Goal: Transaction & Acquisition: Obtain resource

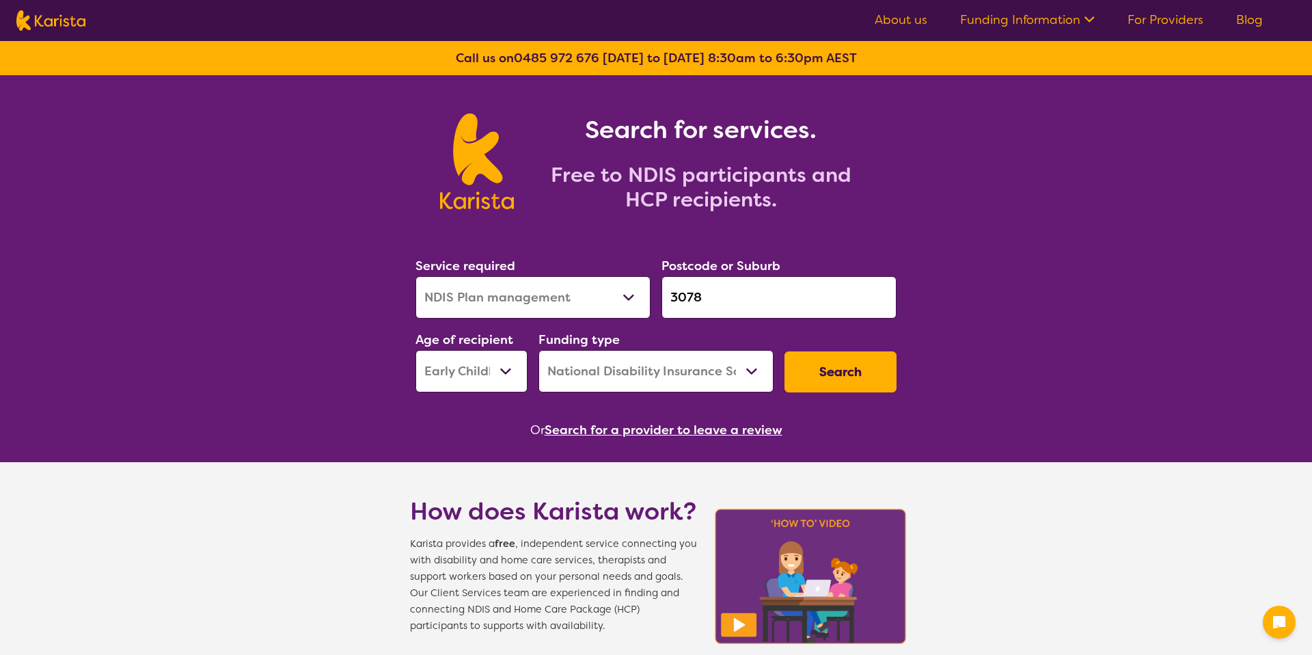
select select "NDIS Plan management"
select select "EC"
select select "NDIS"
click at [1152, 27] on link "For Providers" at bounding box center [1166, 20] width 76 height 16
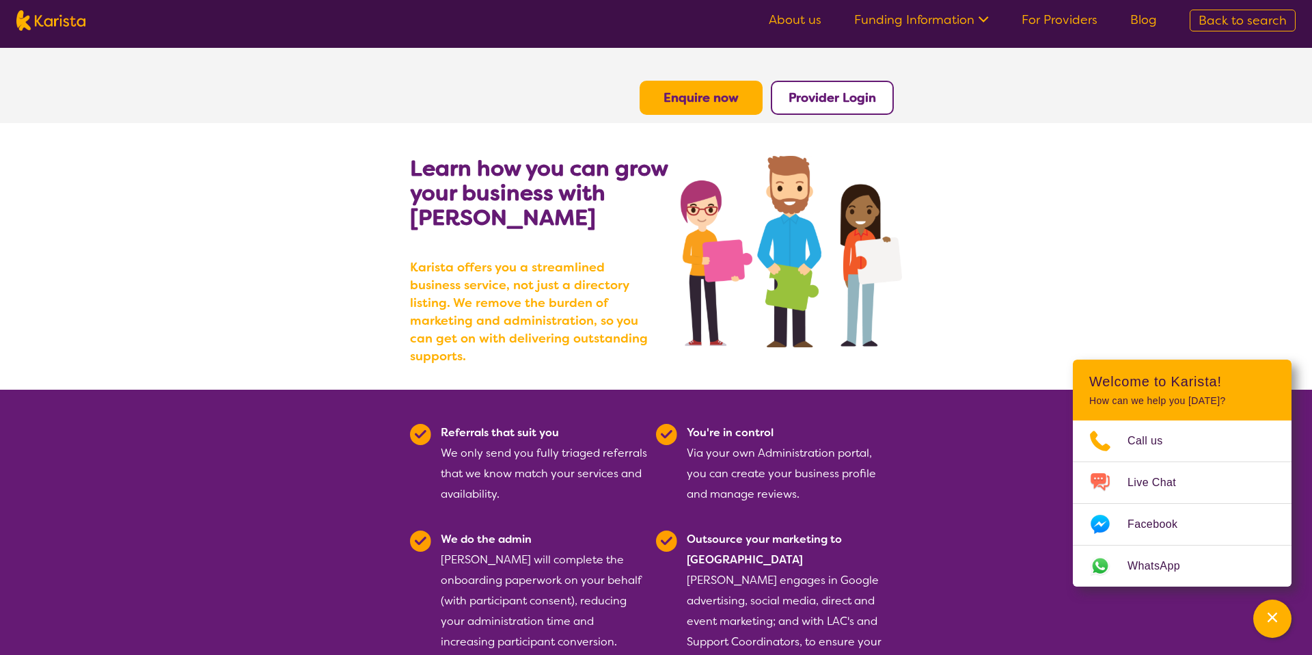
click at [723, 102] on b "Enquire now" at bounding box center [701, 98] width 75 height 16
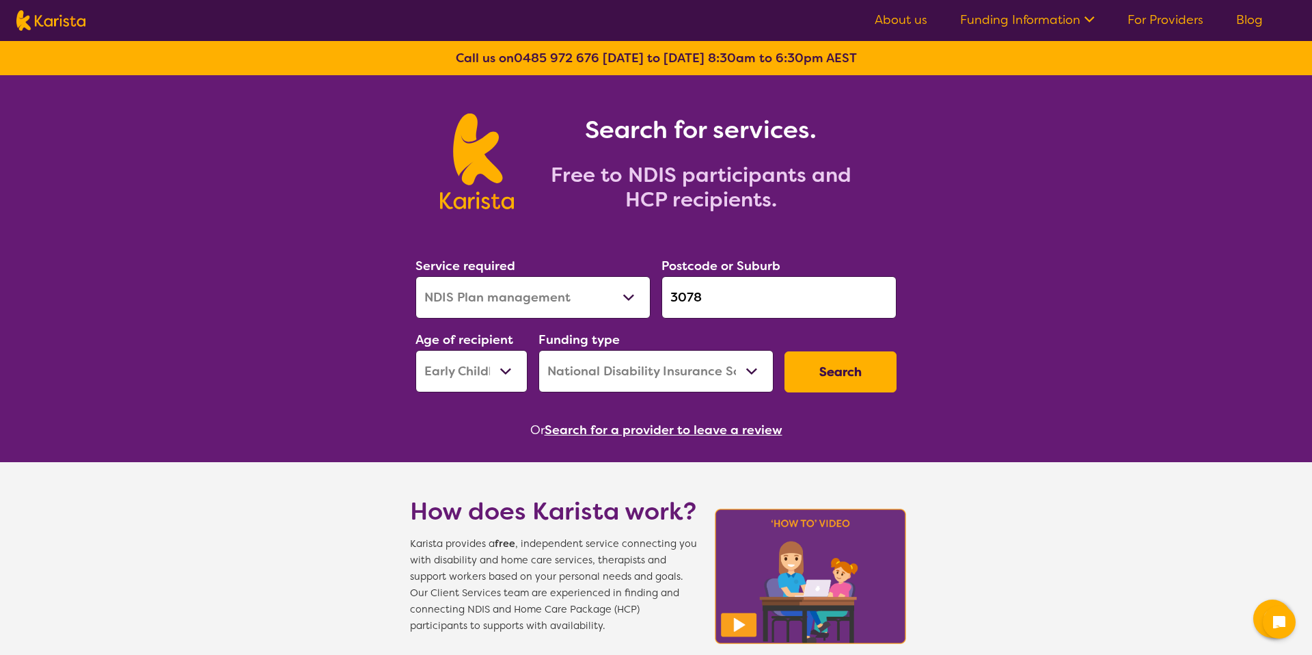
select select "NDIS Plan management"
select select "EC"
select select "NDIS"
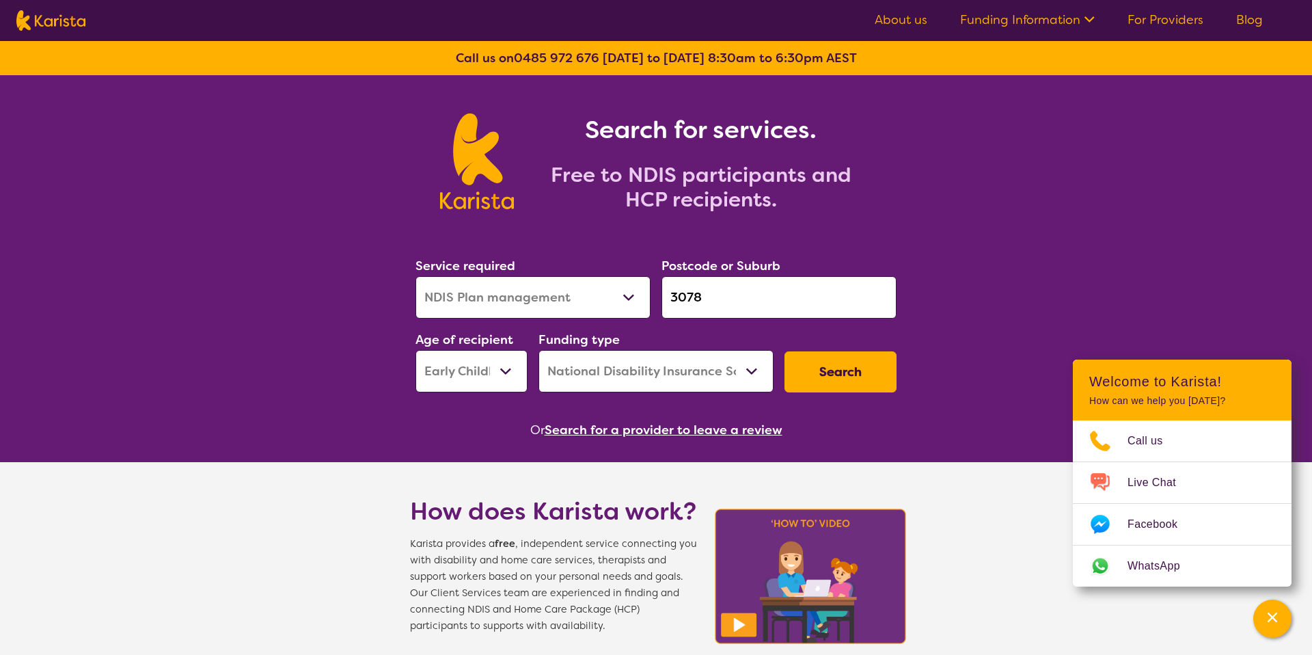
click at [806, 386] on button "Search" at bounding box center [841, 371] width 112 height 41
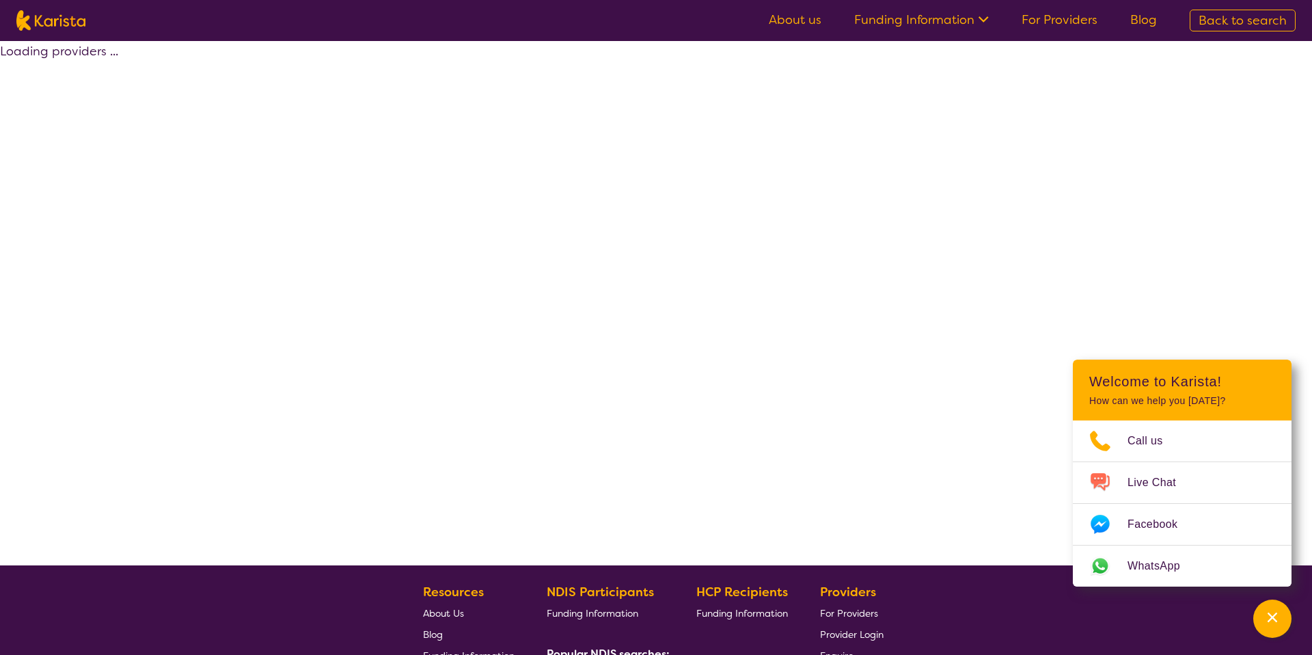
select select "by_score"
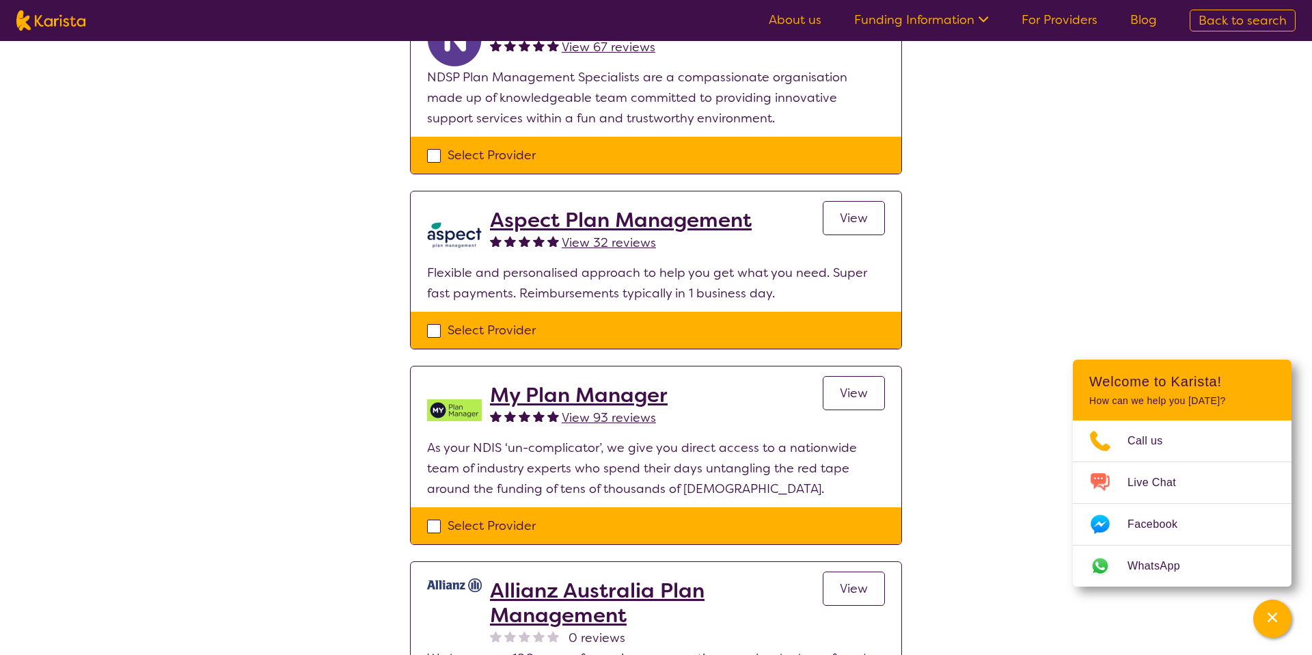
scroll to position [973, 0]
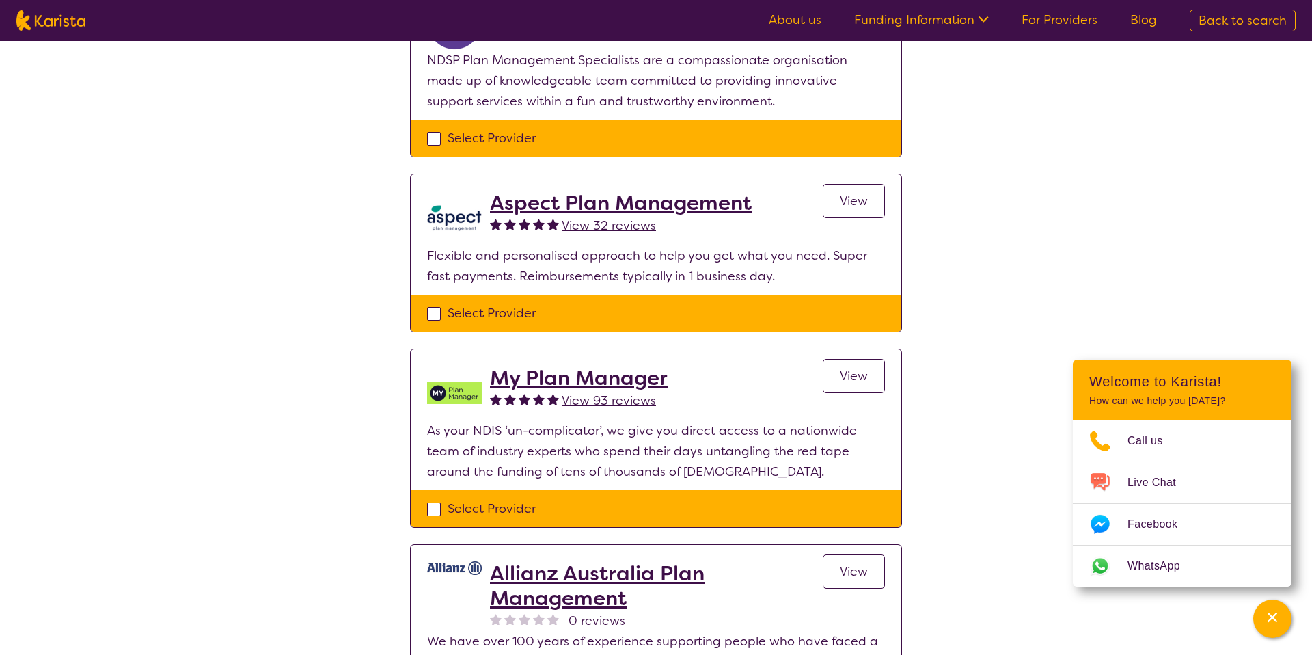
click at [480, 508] on div "Select Provider" at bounding box center [656, 508] width 458 height 21
checkbox input "true"
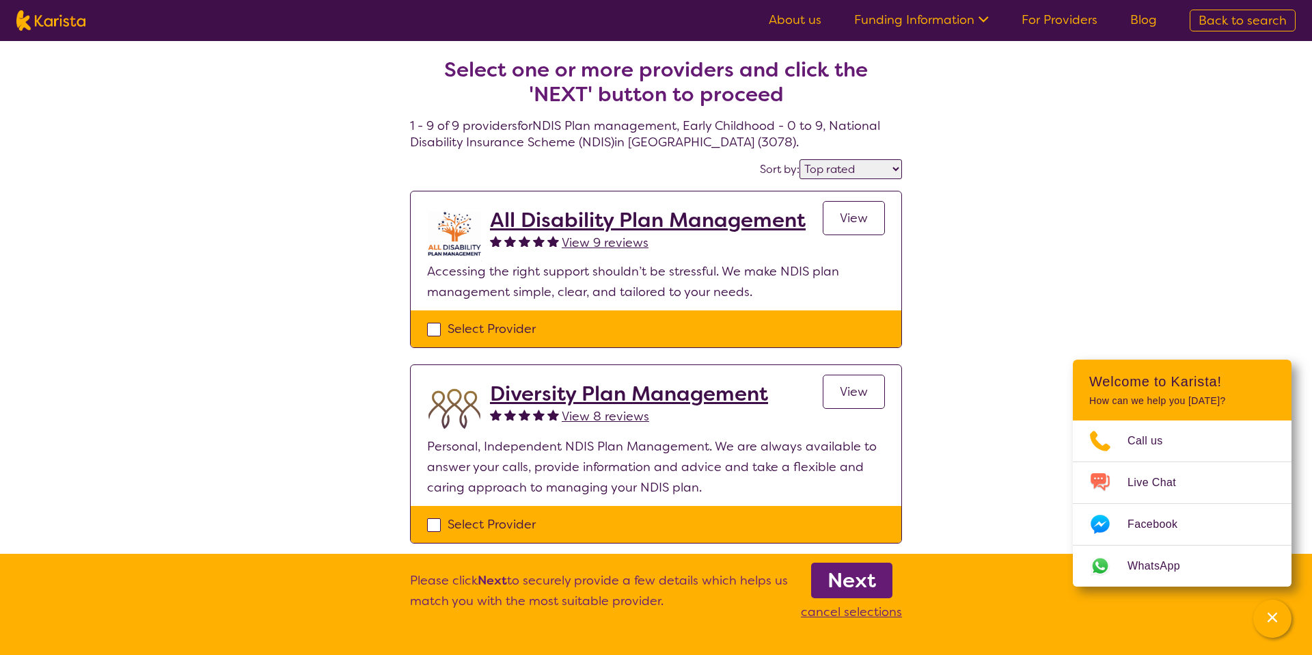
click at [570, 530] on div "Select Provider" at bounding box center [656, 524] width 458 height 21
checkbox input "true"
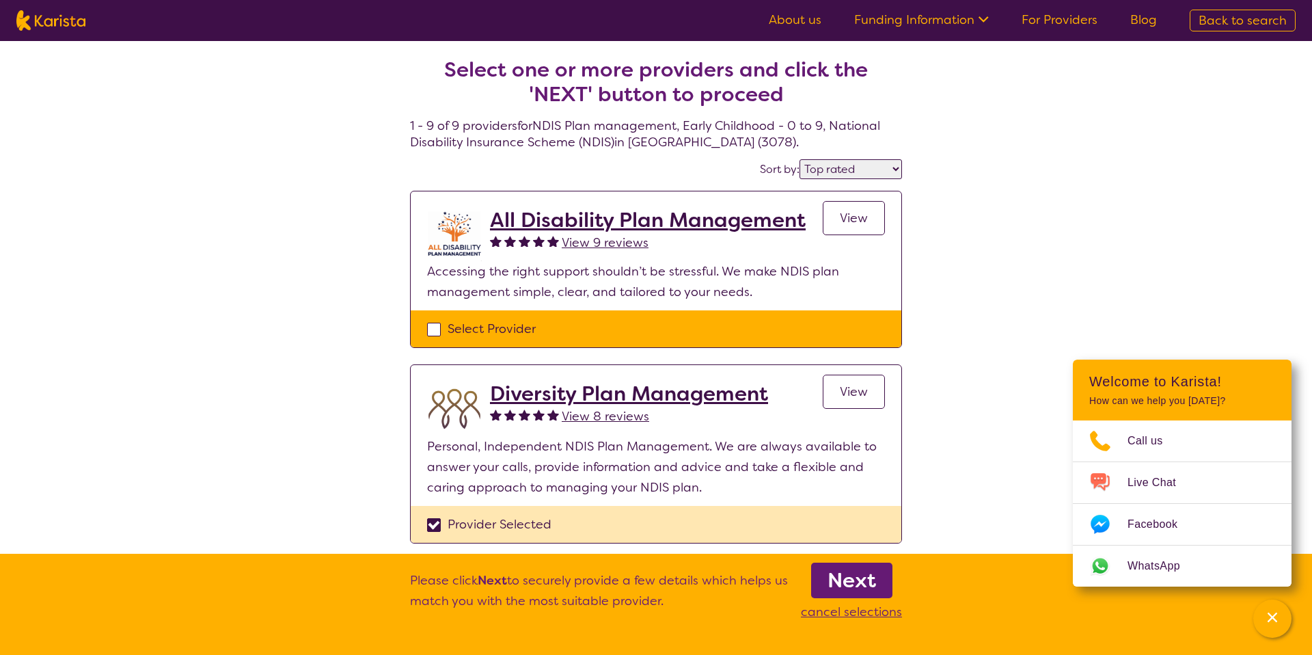
click at [868, 590] on b "Next" at bounding box center [852, 580] width 49 height 27
